Goal: Information Seeking & Learning: Learn about a topic

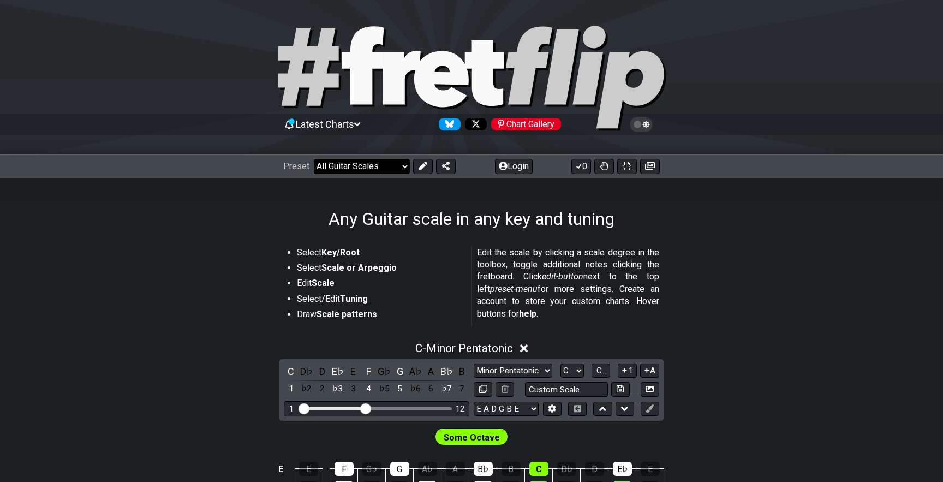
click at [395, 169] on select "Welcome to #fretflip! Initial Preset Custom Preset Minor Pentatonic Major Penta…" at bounding box center [362, 166] width 96 height 15
click at [314, 159] on select "Welcome to #fretflip! Initial Preset Custom Preset Minor Pentatonic Major Penta…" at bounding box center [362, 166] width 96 height 15
select select "/minor-pentatonic"
select select "C"
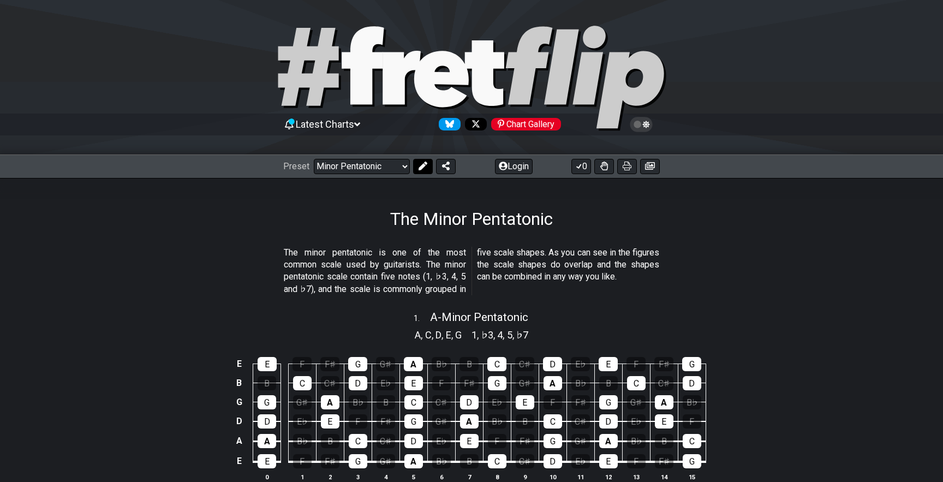
click at [419, 168] on icon at bounding box center [423, 166] width 9 height 9
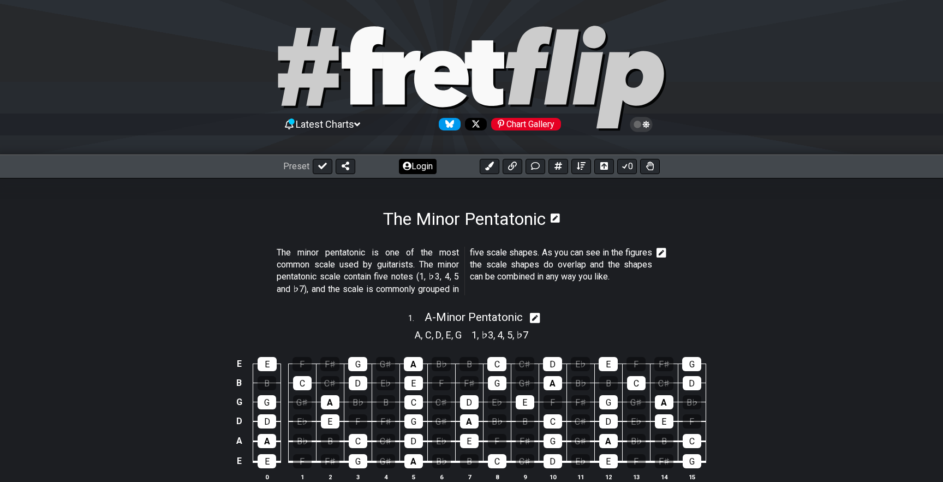
click at [420, 170] on button "Login" at bounding box center [418, 166] width 38 height 15
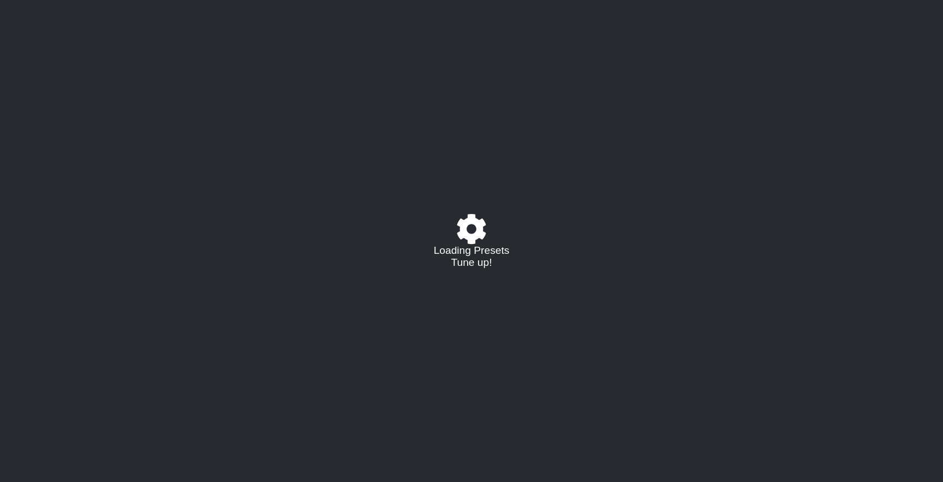
select select "/minor-pentatonic"
select select "C"
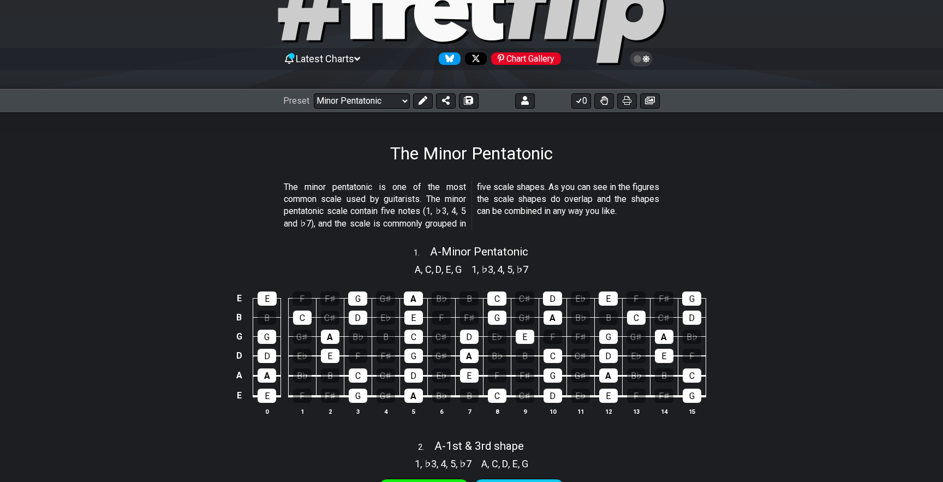
scroll to position [66, 0]
click at [433, 249] on span "A - Minor Pentatonic" at bounding box center [479, 251] width 98 height 13
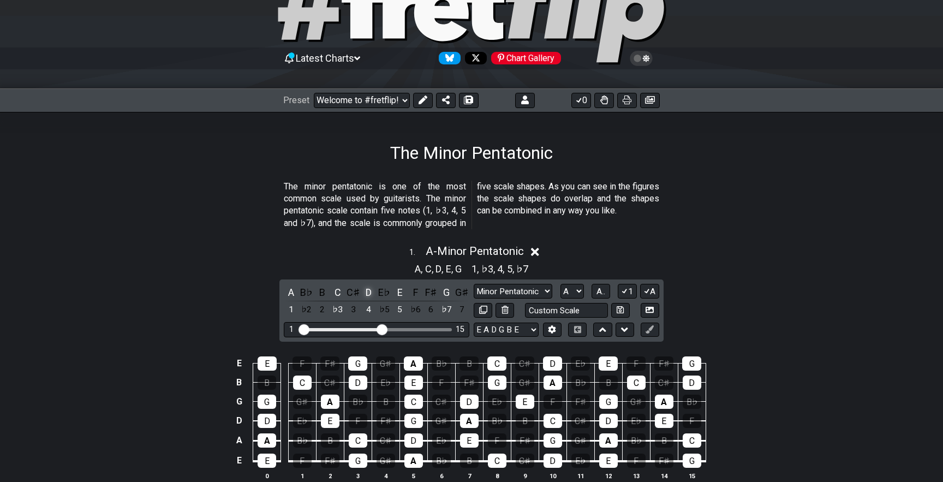
click at [366, 293] on div "D" at bounding box center [369, 292] width 14 height 15
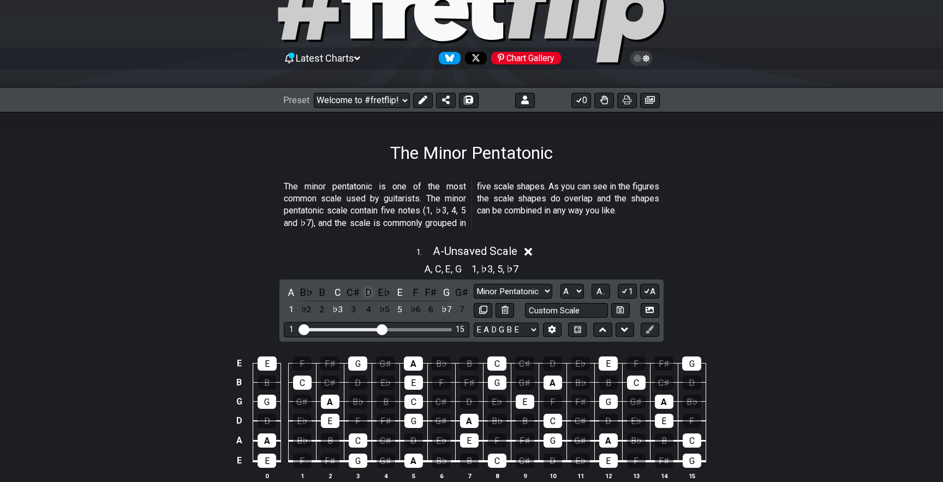
click at [368, 294] on div "D" at bounding box center [369, 292] width 14 height 15
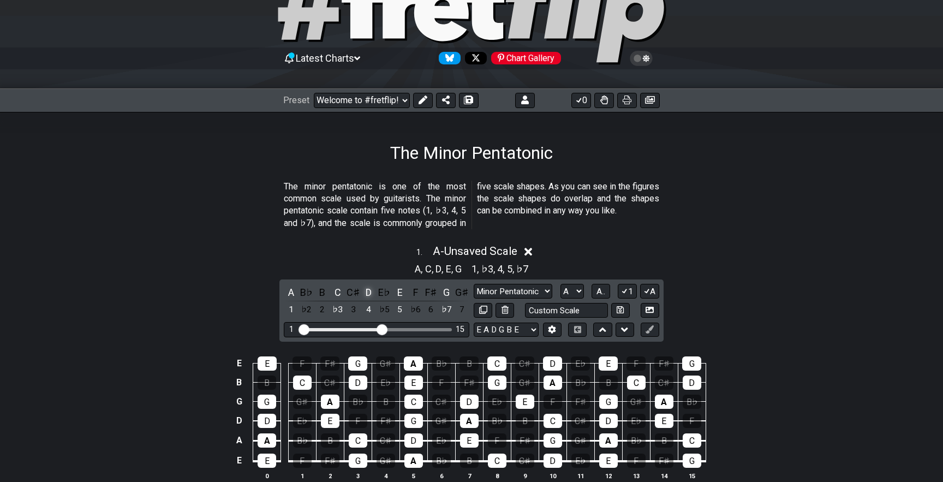
click at [368, 294] on div "D" at bounding box center [369, 292] width 14 height 15
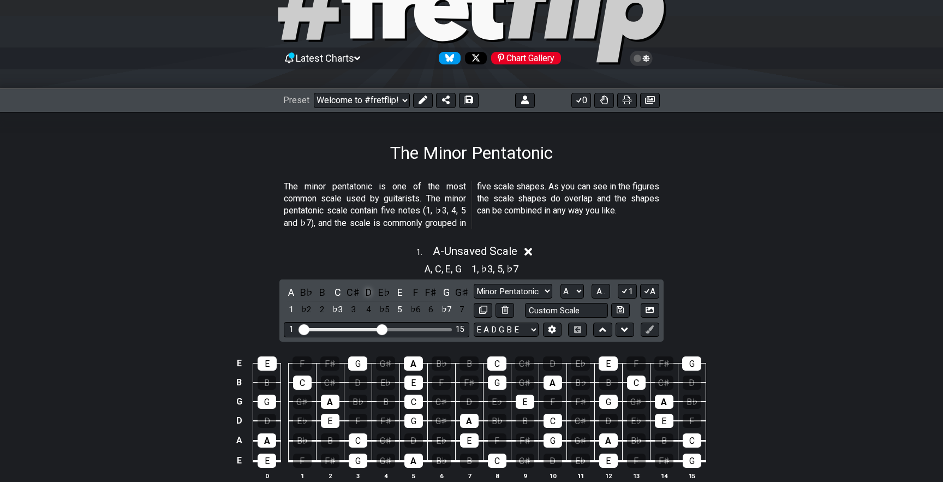
click at [368, 294] on div "D" at bounding box center [369, 292] width 14 height 15
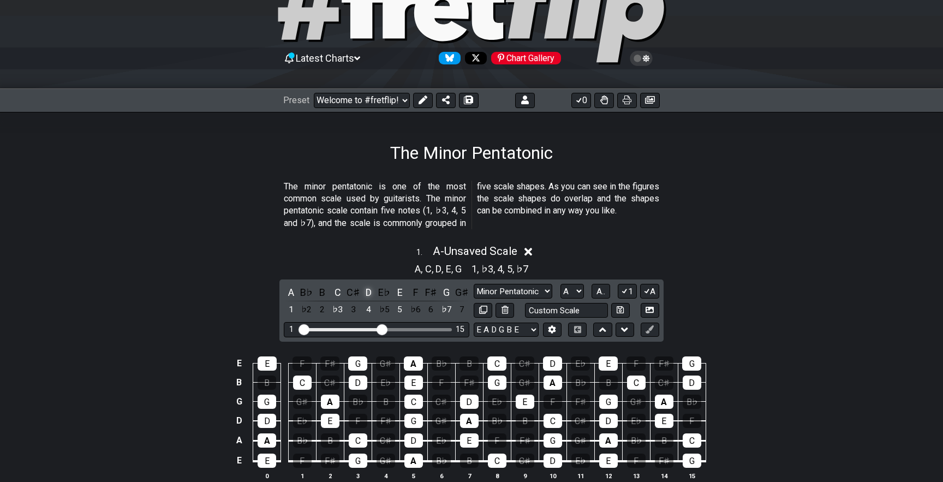
click at [368, 294] on div "D" at bounding box center [369, 292] width 14 height 15
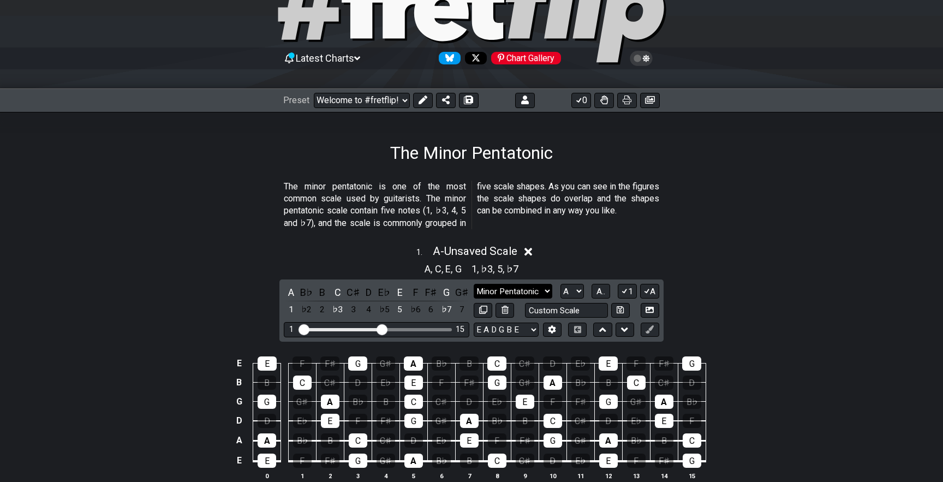
click at [501, 287] on select "Minor Pentatonic Notes Minor Pentatonic Major Pentatonic Minor Blues Major Blue…" at bounding box center [513, 291] width 79 height 15
click at [567, 288] on select "A♭ A A♯ B♭ B C C♯ D♭ D D♯ E♭ E F F♯ G♭ G G♯" at bounding box center [572, 291] width 23 height 15
select select "D"
click at [561, 284] on select "A♭ A A♯ B♭ B C C♯ D♭ D D♯ E♭ E F F♯ G♭ G G♯" at bounding box center [572, 291] width 23 height 15
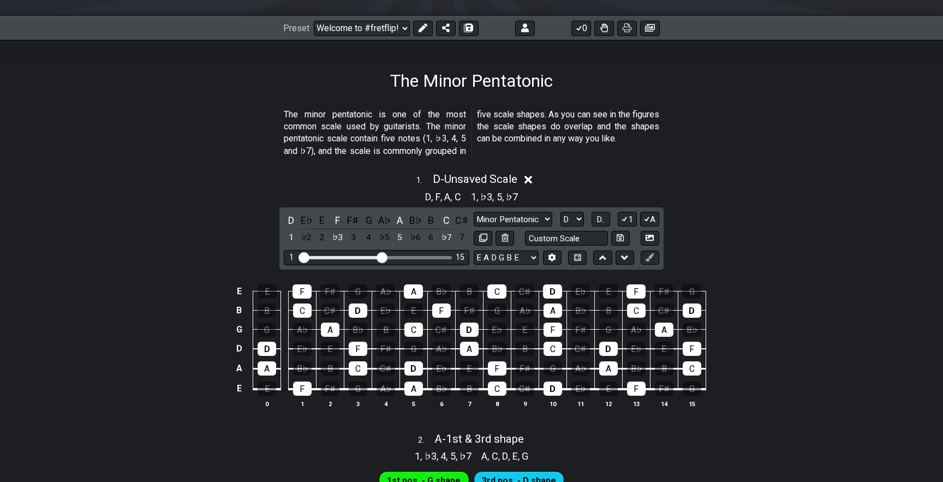
scroll to position [148, 0]
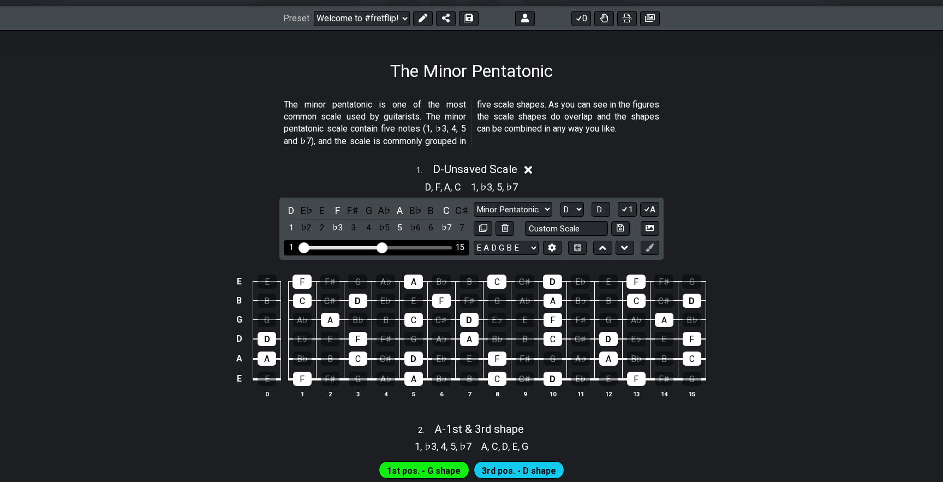
click at [381, 247] on input "Visible fret range" at bounding box center [376, 247] width 155 height 0
click at [570, 231] on input "text" at bounding box center [566, 228] width 83 height 15
type input "Custom Scale"
click at [555, 249] on icon at bounding box center [553, 247] width 8 height 8
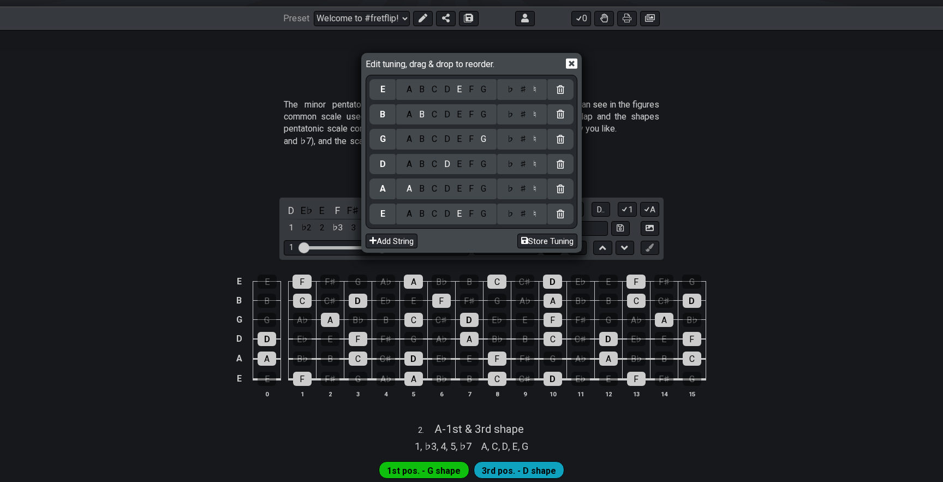
click at [555, 249] on div "Add String Store Tuning" at bounding box center [472, 239] width 212 height 21
click at [574, 67] on icon at bounding box center [571, 63] width 11 height 10
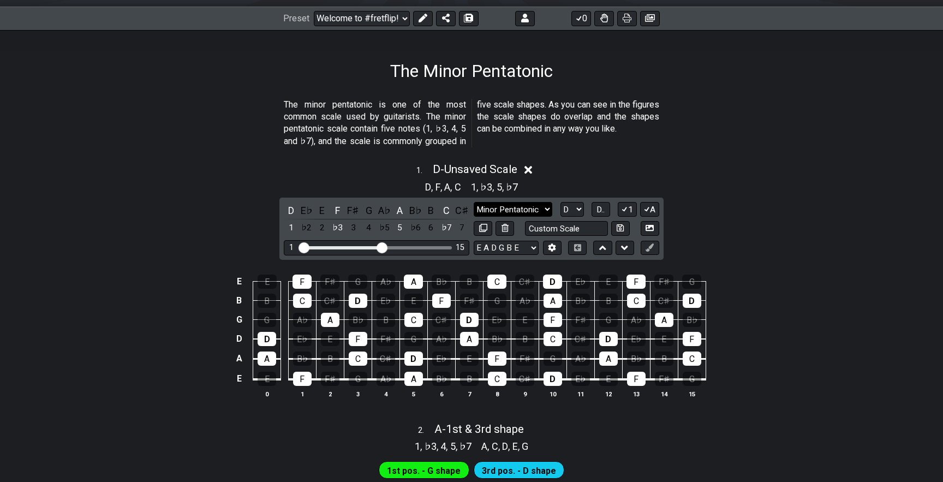
click at [514, 207] on select "Minor Pentatonic Notes Minor Pentatonic Major Pentatonic Minor Blues Major Blue…" at bounding box center [513, 209] width 79 height 15
click at [474, 202] on select "Minor Pentatonic Notes Minor Pentatonic Major Pentatonic Minor Blues Major Blue…" at bounding box center [513, 209] width 79 height 15
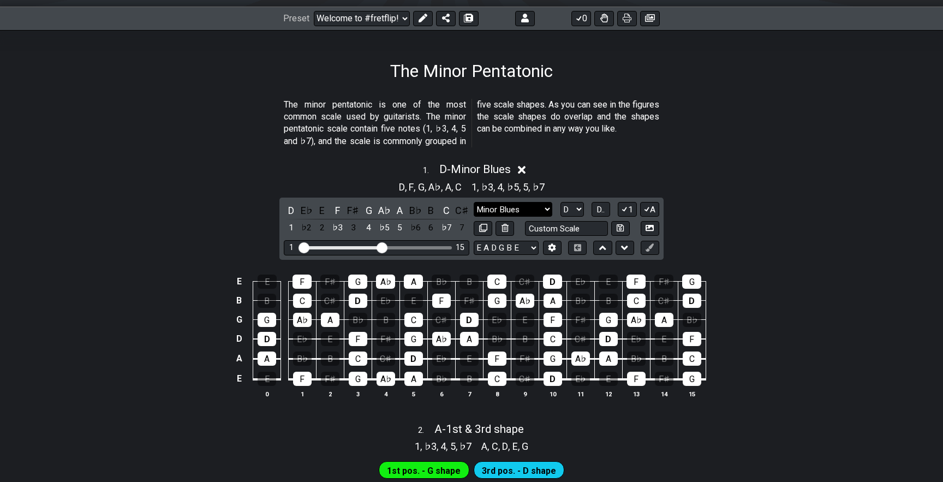
click at [526, 209] on select "Minor Pentatonic Notes Minor Pentatonic Major Pentatonic Minor Blues Major Blue…" at bounding box center [513, 209] width 79 height 15
select select "Minor Pentatonic"
click at [474, 202] on select "Minor Pentatonic Notes Minor Pentatonic Major Pentatonic Minor Blues Major Blue…" at bounding box center [513, 209] width 79 height 15
